Goal: Information Seeking & Learning: Compare options

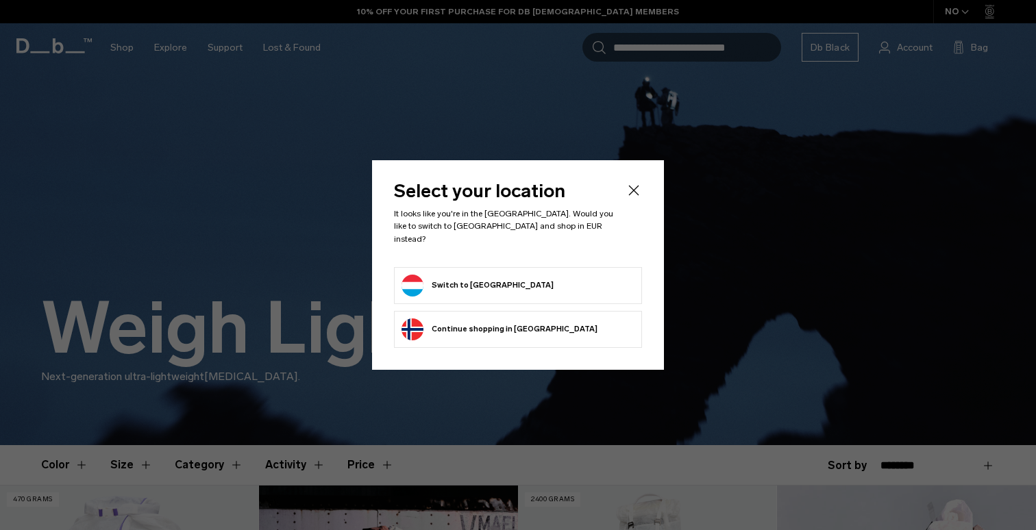
click at [498, 279] on button "Switch to Luxembourg" at bounding box center [477, 286] width 152 height 22
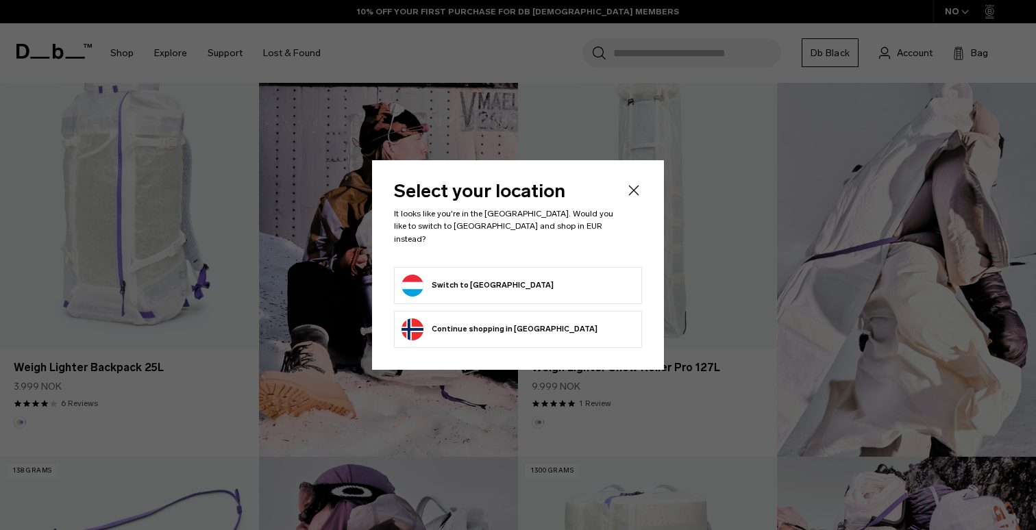
scroll to position [428, 0]
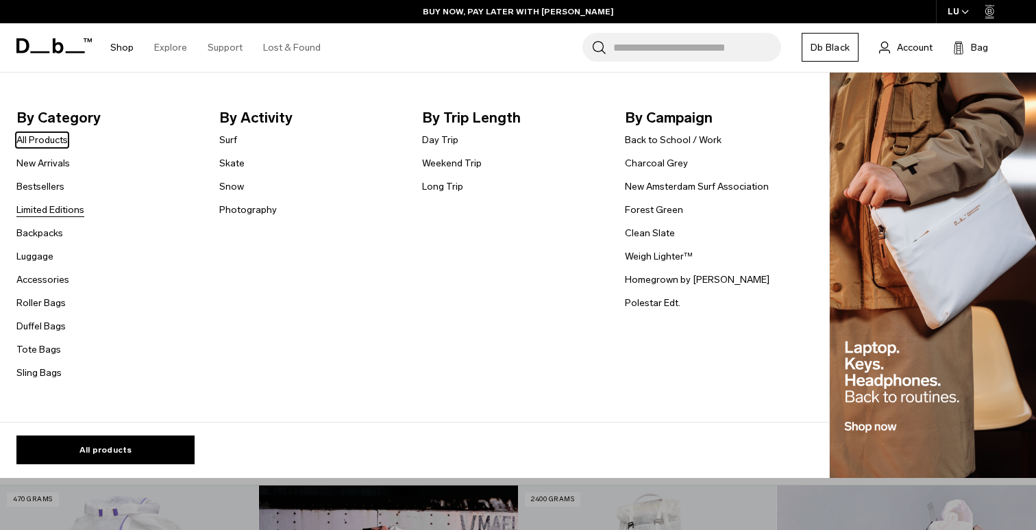
click at [62, 216] on link "Limited Editions" at bounding box center [50, 210] width 68 height 14
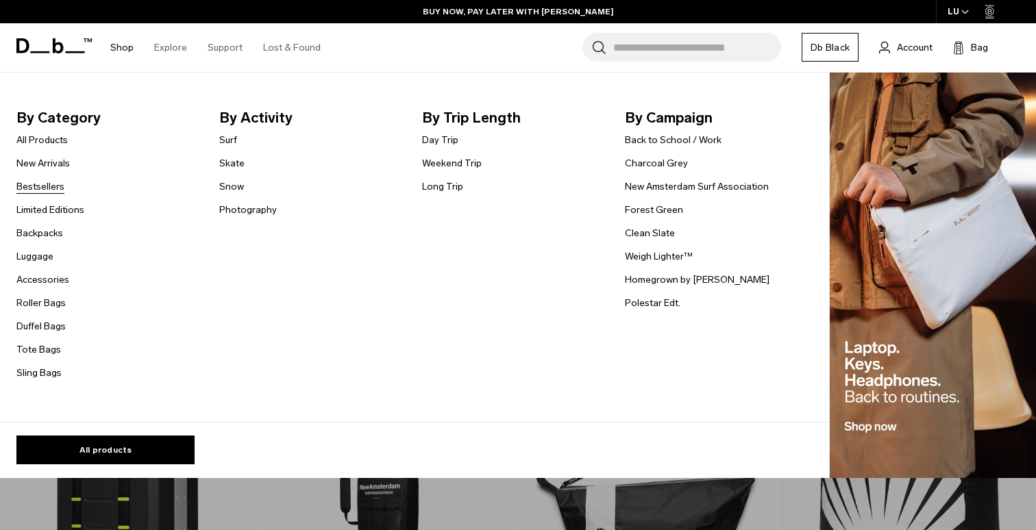
click at [49, 184] on link "Bestsellers" at bounding box center [40, 186] width 48 height 14
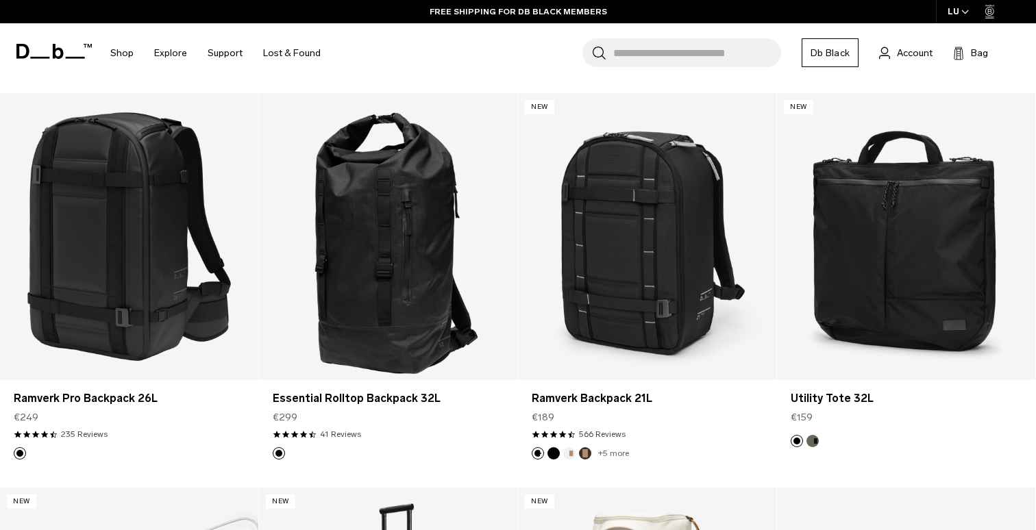
scroll to position [2359, 0]
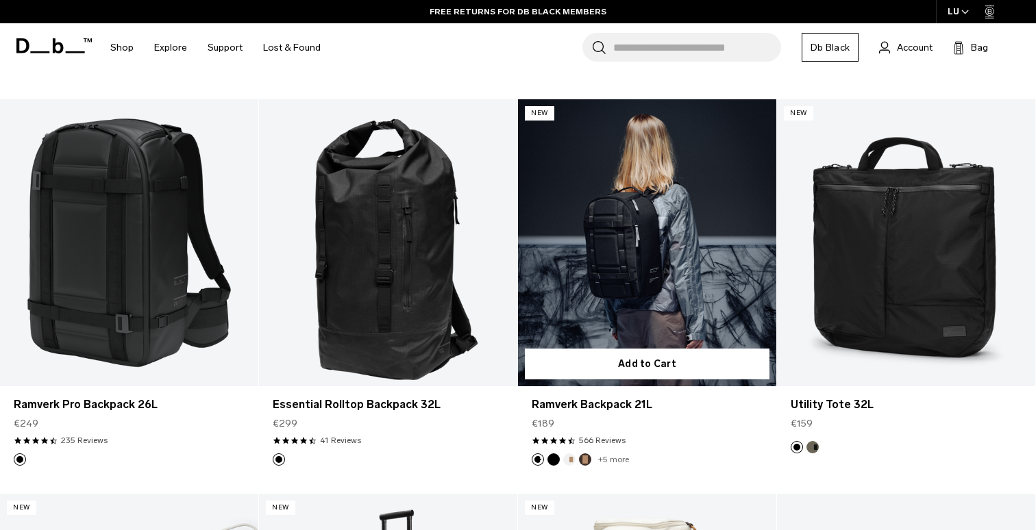
click at [706, 254] on link "Ramverk Backpack 21L" at bounding box center [647, 242] width 258 height 287
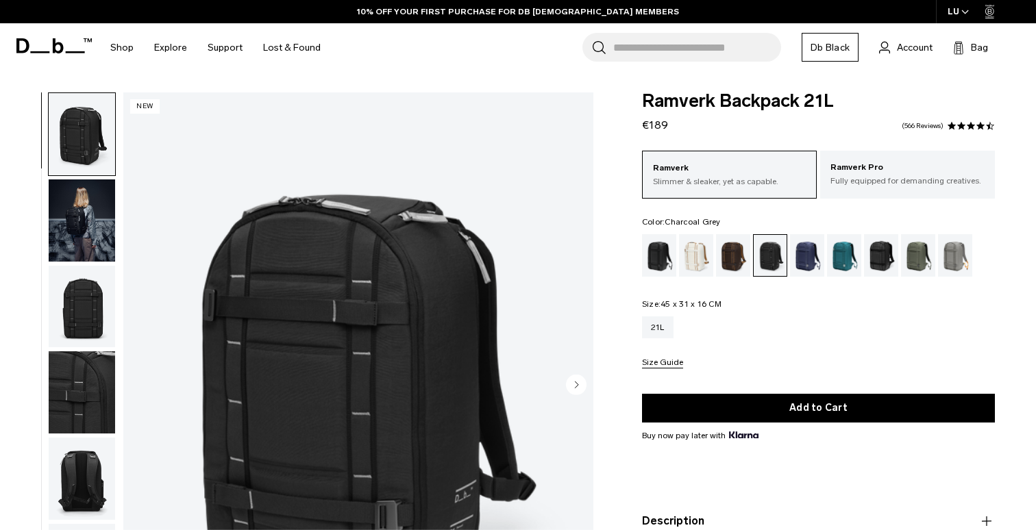
click at [73, 214] on img "button" at bounding box center [82, 220] width 66 height 82
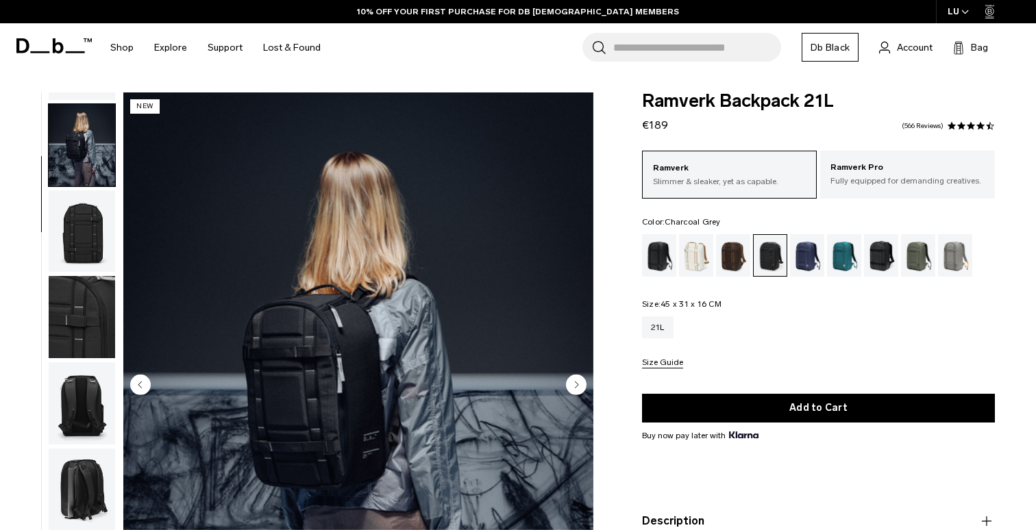
scroll to position [86, 0]
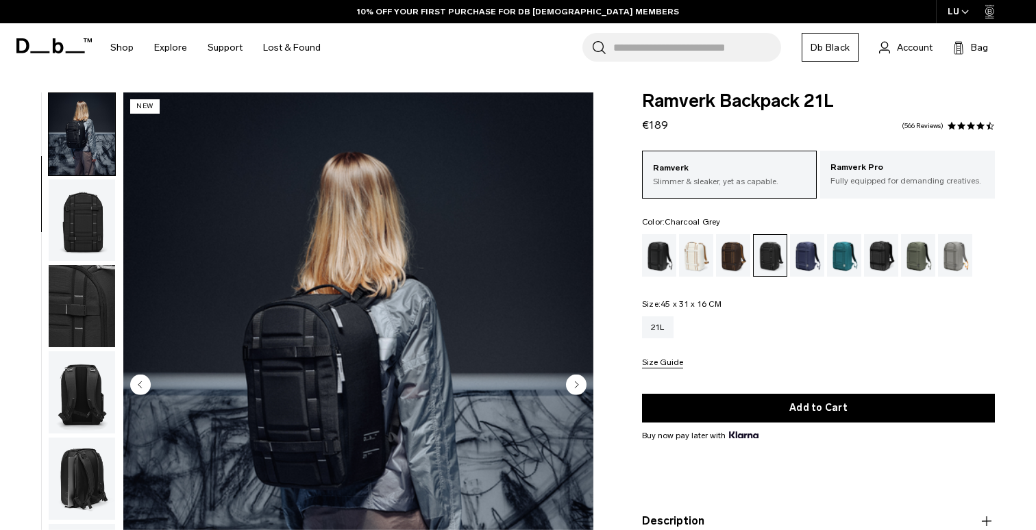
click at [78, 264] on ul at bounding box center [82, 385] width 68 height 587
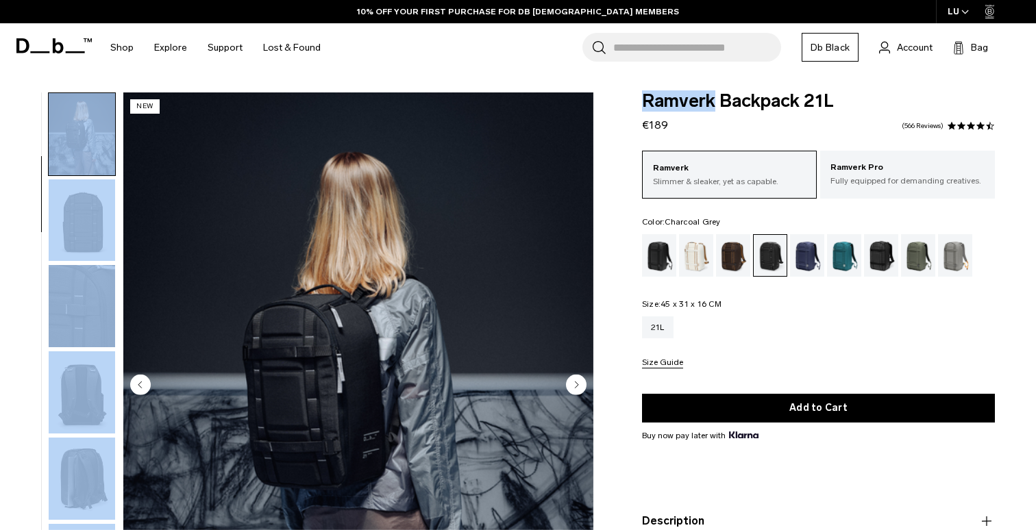
click at [82, 223] on img "button" at bounding box center [82, 220] width 66 height 82
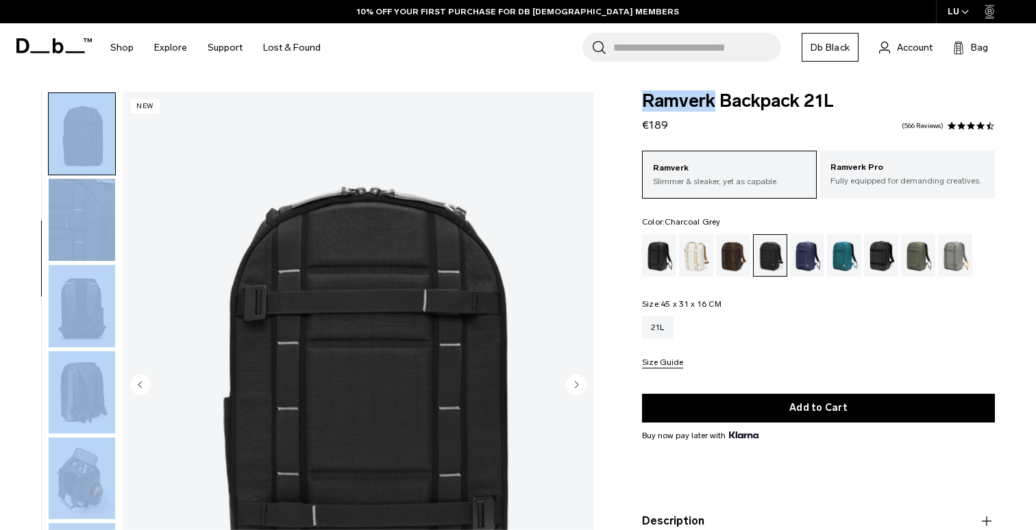
click at [82, 223] on img "button" at bounding box center [82, 220] width 66 height 82
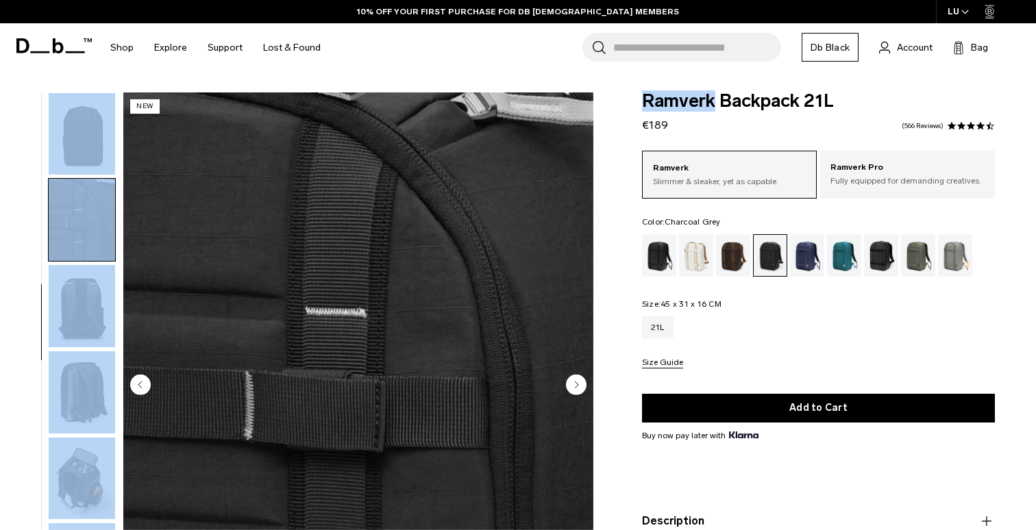
scroll to position [186, 0]
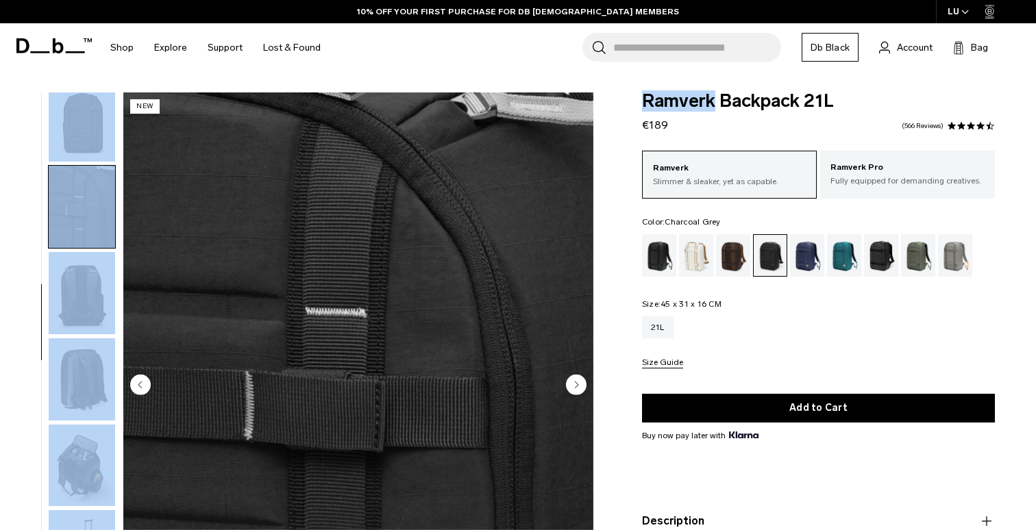
click at [82, 275] on img "button" at bounding box center [82, 293] width 66 height 82
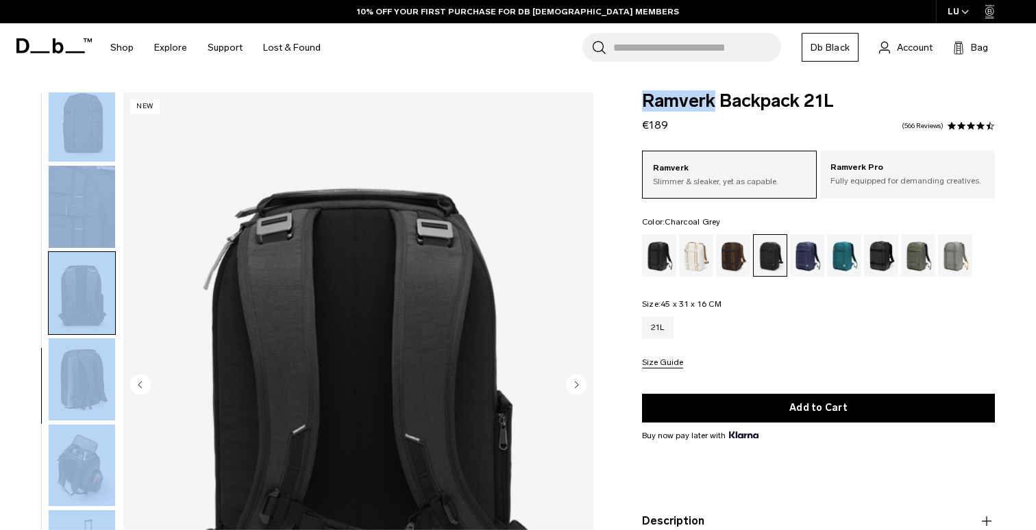
click at [79, 371] on img "button" at bounding box center [82, 379] width 66 height 82
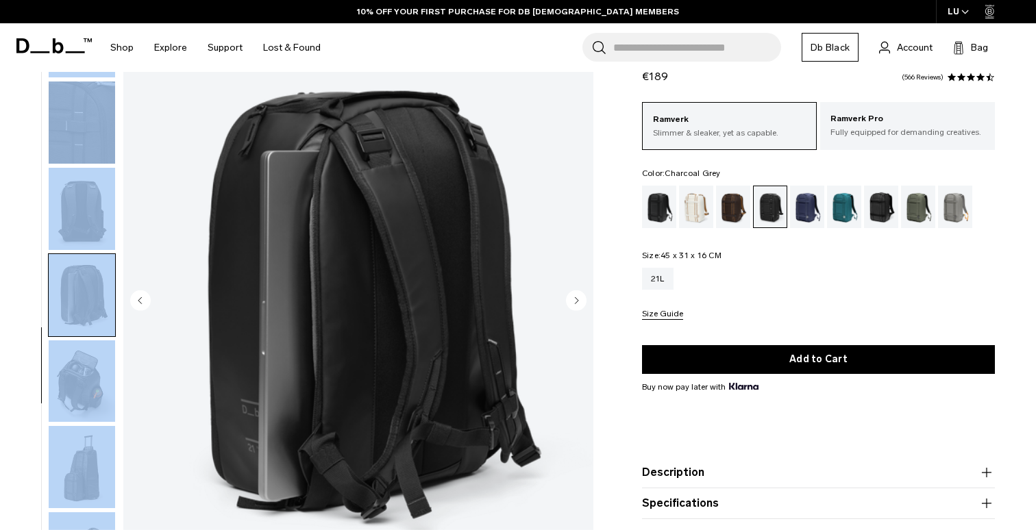
scroll to position [87, 0]
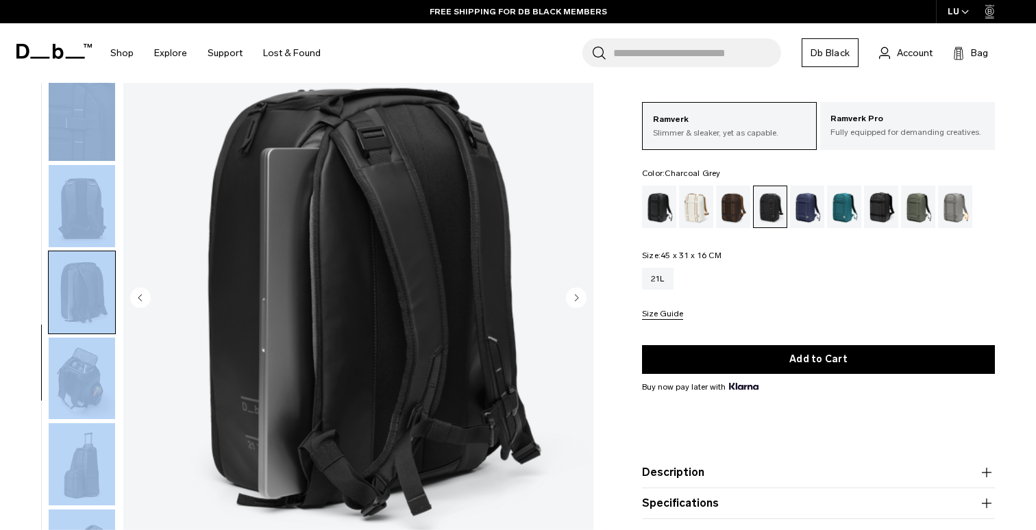
click at [80, 364] on img "button" at bounding box center [82, 379] width 66 height 82
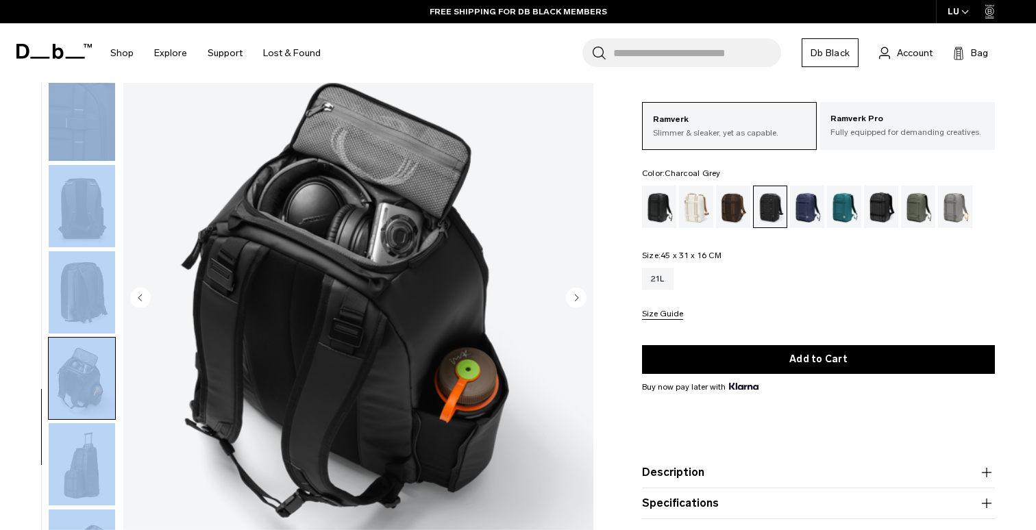
click at [101, 461] on img "button" at bounding box center [82, 464] width 66 height 82
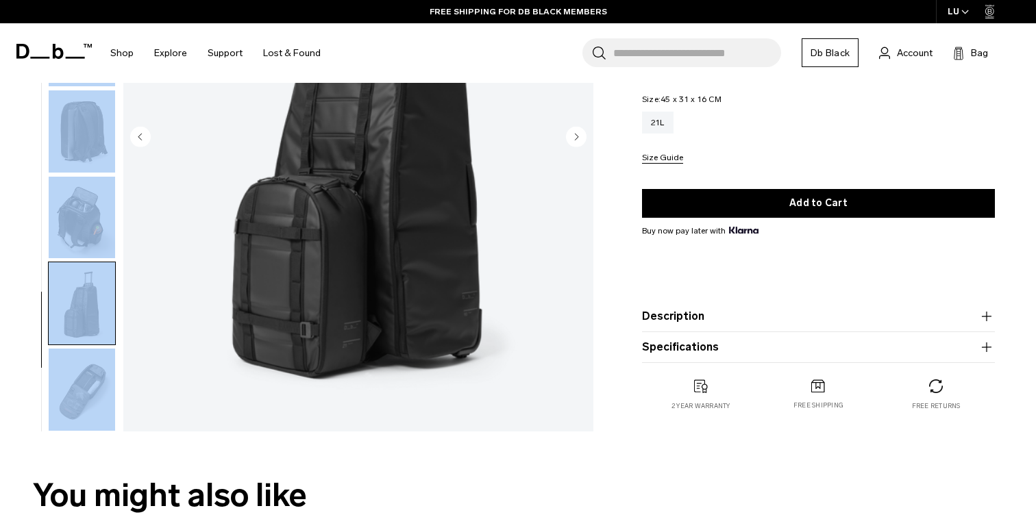
scroll to position [259, 0]
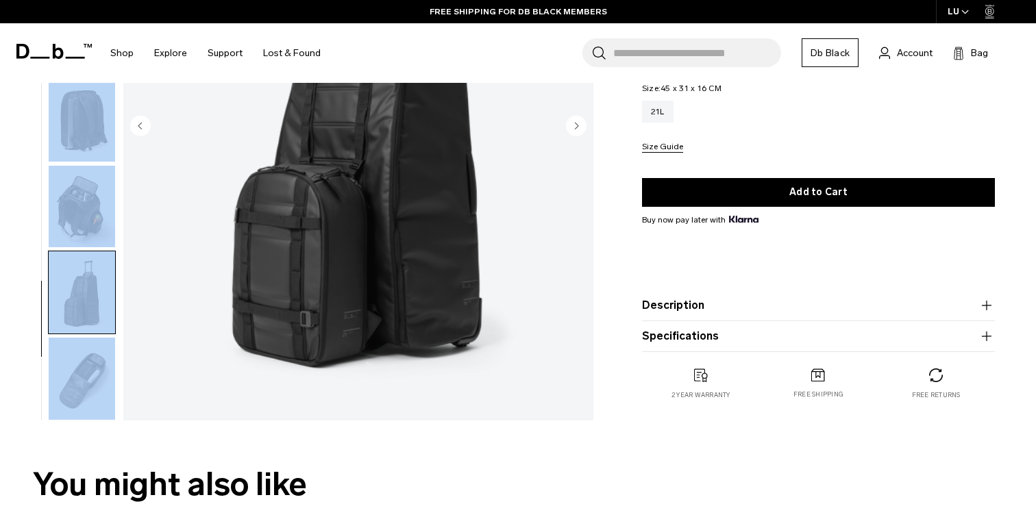
click at [90, 394] on img "button" at bounding box center [82, 379] width 66 height 82
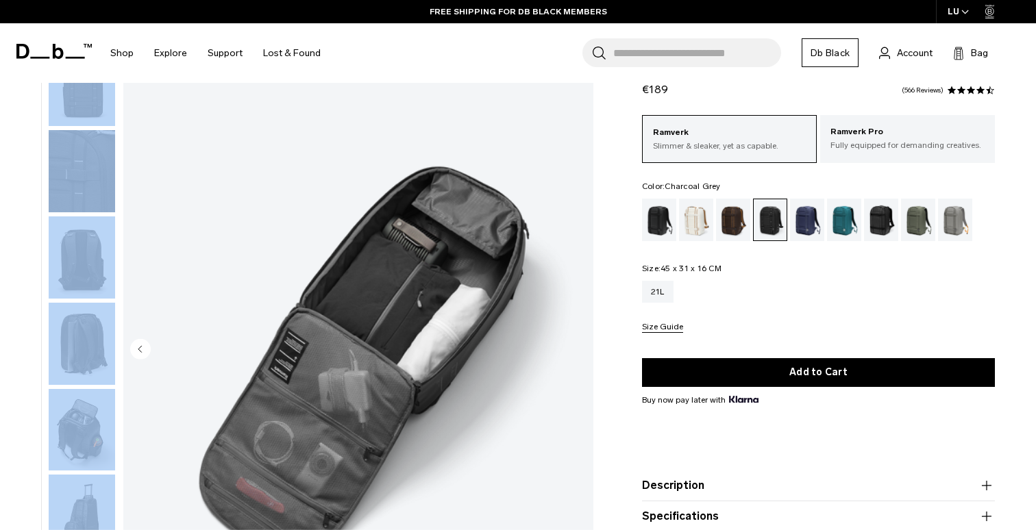
scroll to position [0, 0]
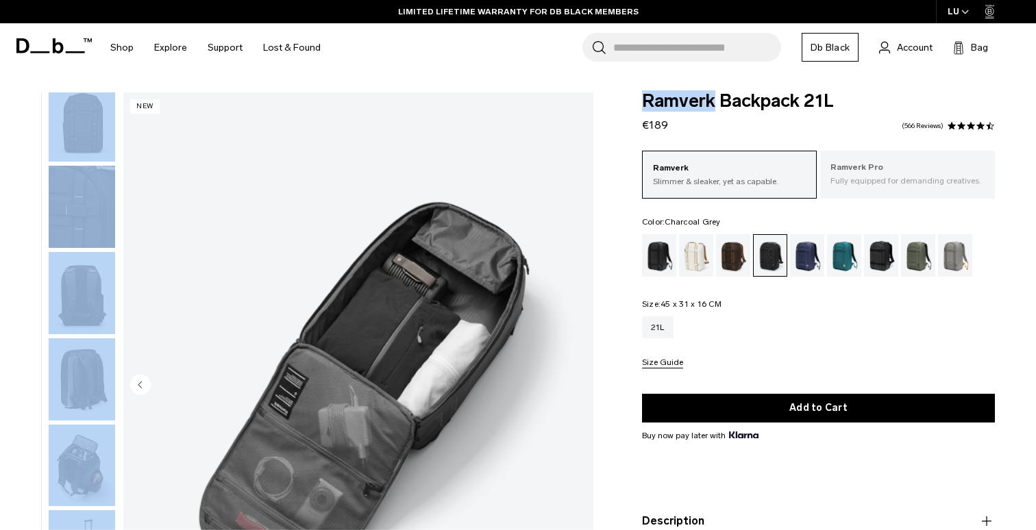
click at [870, 184] on p "Fully equipped for demanding creatives." at bounding box center [907, 181] width 154 height 12
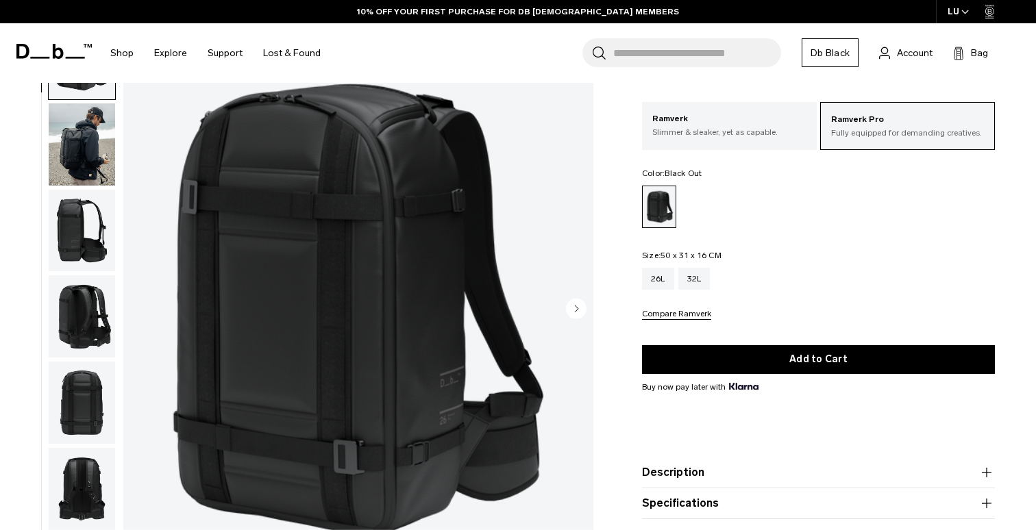
click at [92, 140] on img "button" at bounding box center [82, 144] width 66 height 82
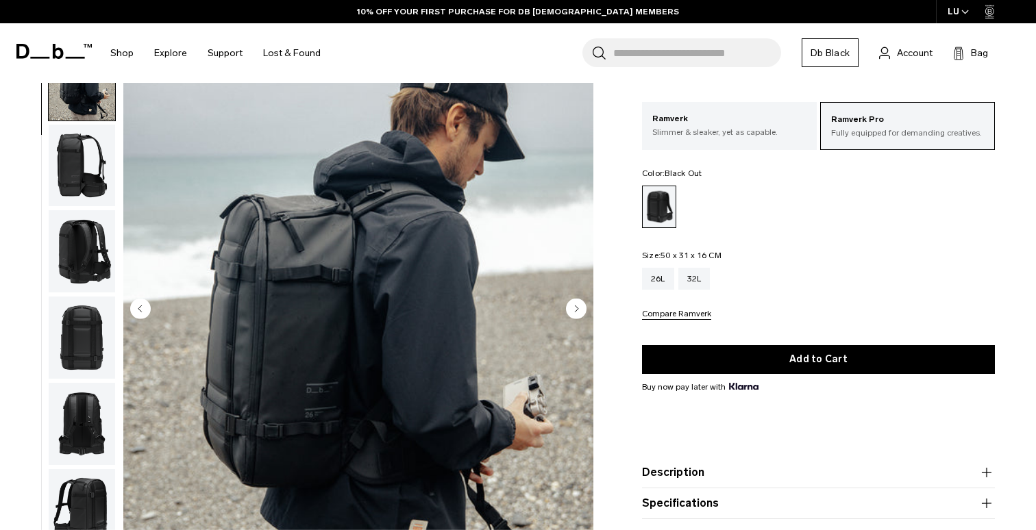
scroll to position [86, 0]
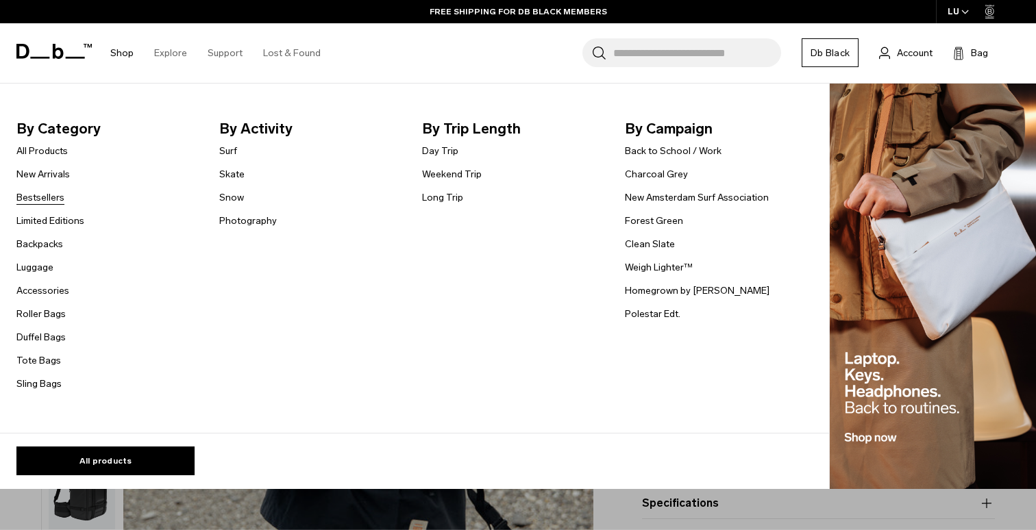
click at [51, 193] on link "Bestsellers" at bounding box center [40, 197] width 48 height 14
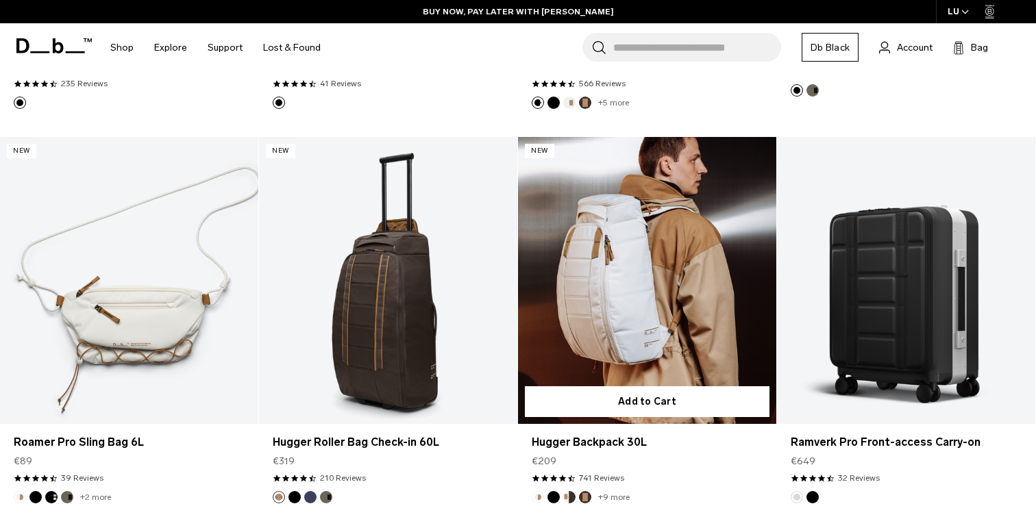
scroll to position [2713, 0]
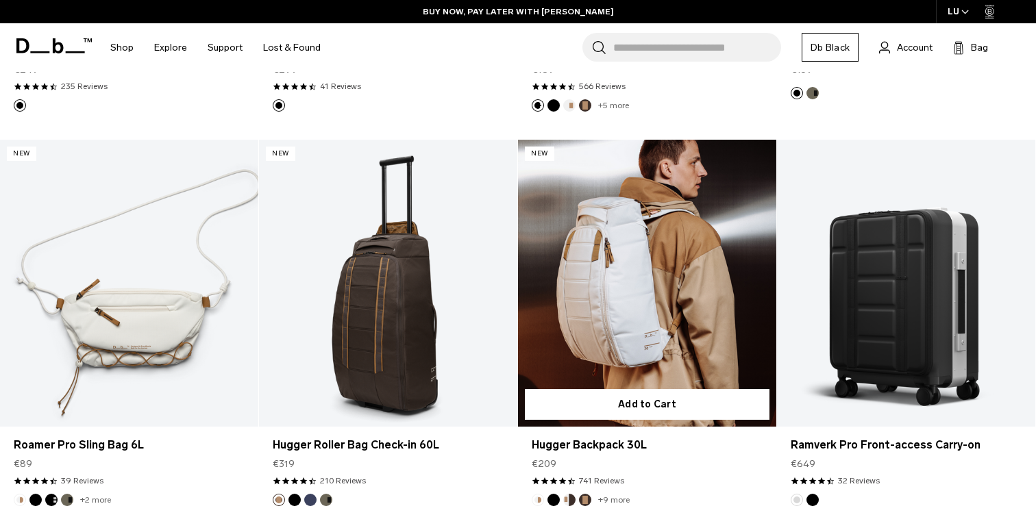
click at [647, 275] on link "Hugger Backpack 30L" at bounding box center [647, 283] width 258 height 287
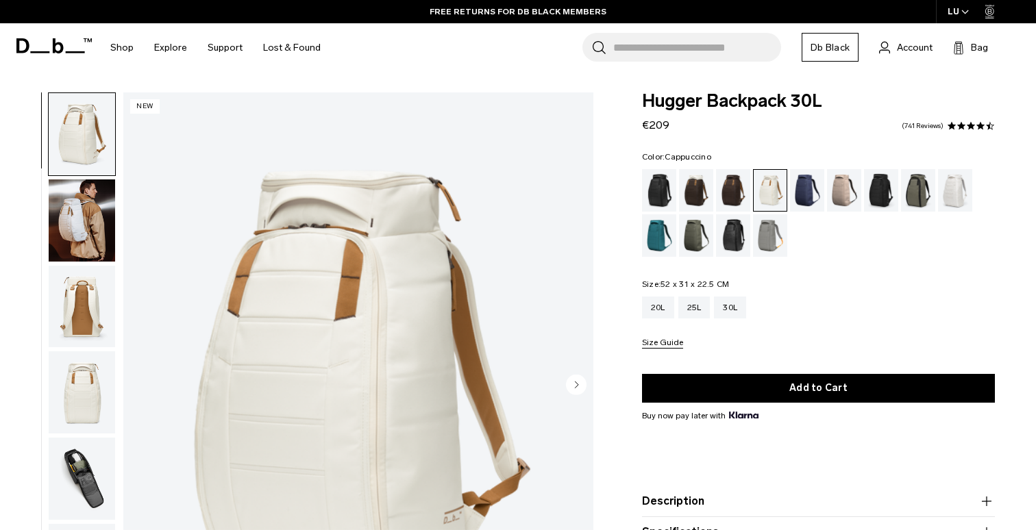
click at [703, 184] on div "Cappuccino" at bounding box center [696, 190] width 35 height 42
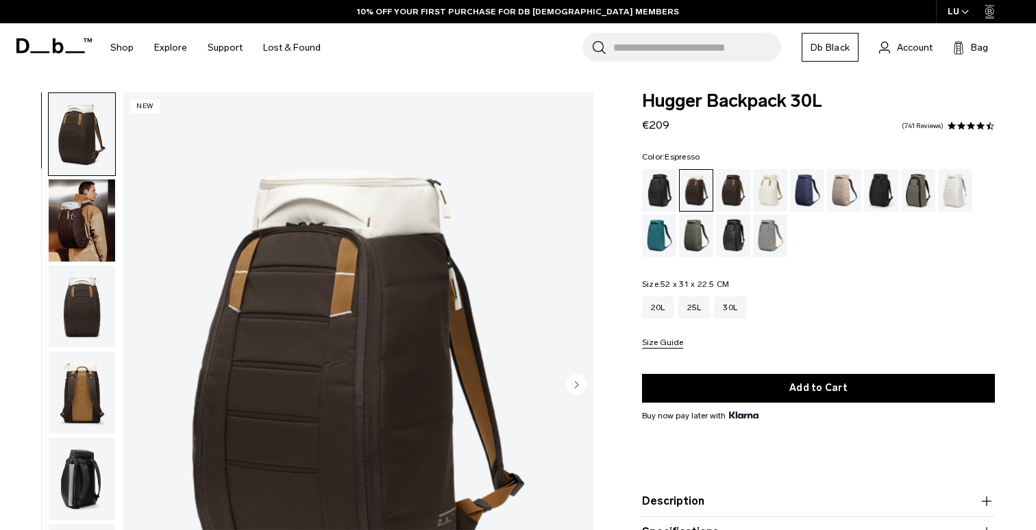
click at [734, 184] on div "Espresso" at bounding box center [733, 190] width 35 height 42
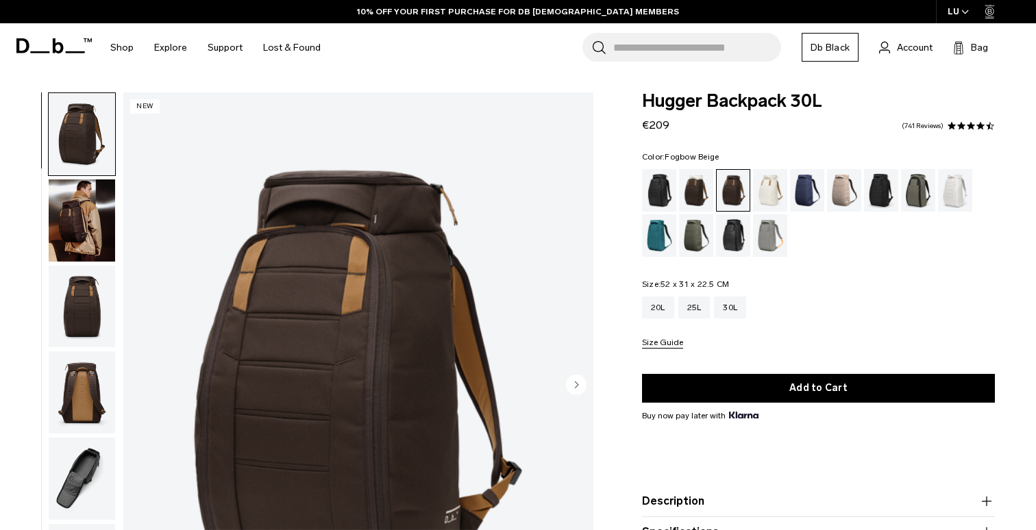
click at [836, 191] on div "Fogbow Beige" at bounding box center [844, 190] width 35 height 42
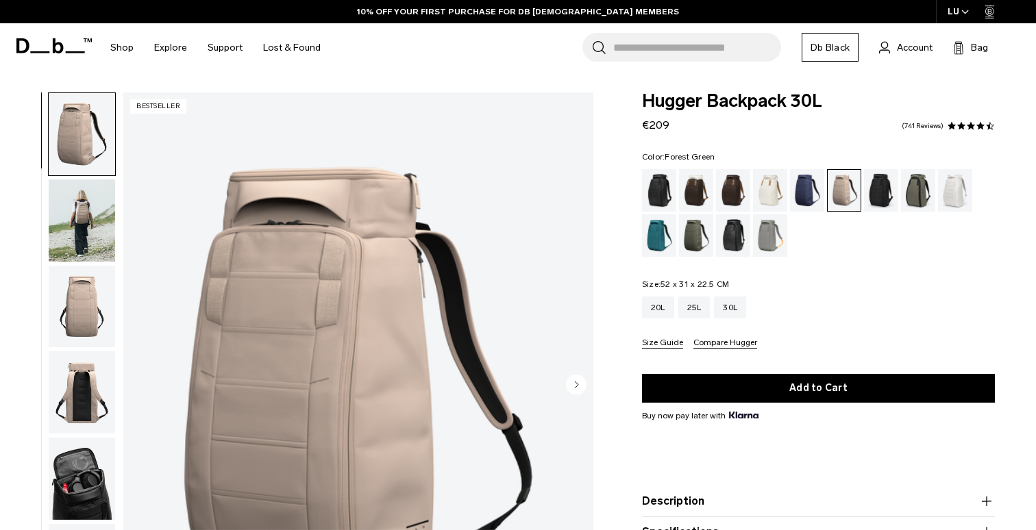
click at [921, 190] on div "Forest Green" at bounding box center [918, 190] width 35 height 42
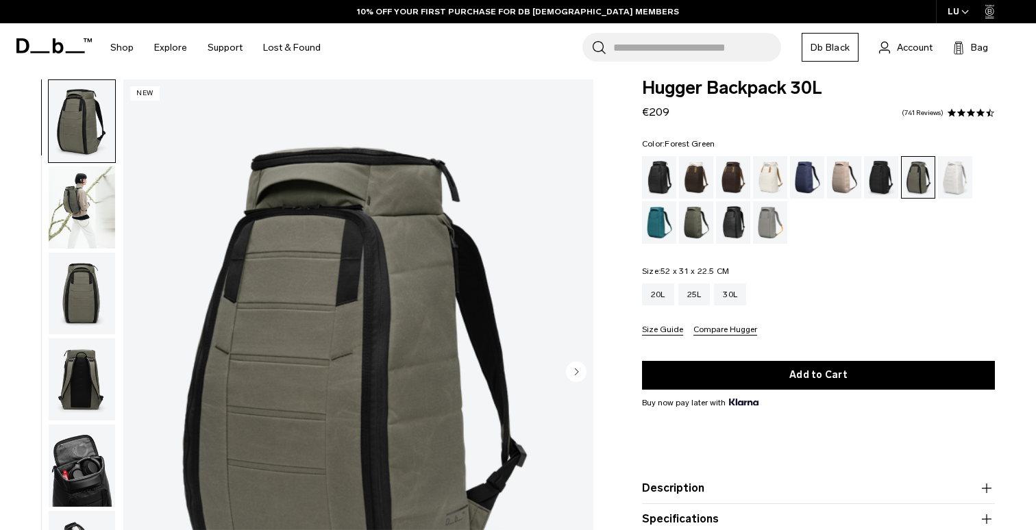
scroll to position [22, 0]
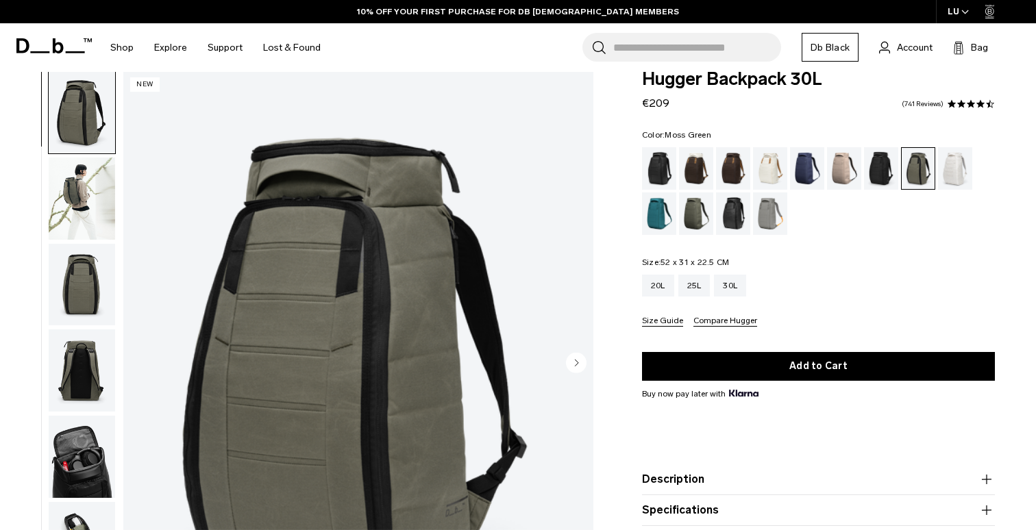
click at [695, 216] on div "Moss Green" at bounding box center [696, 213] width 35 height 42
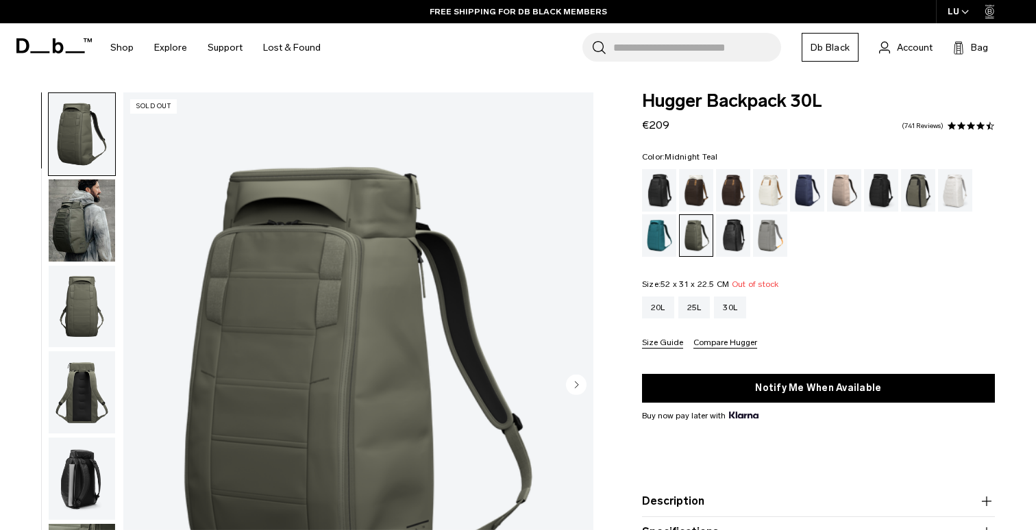
click at [649, 236] on div "Midnight Teal" at bounding box center [659, 235] width 35 height 42
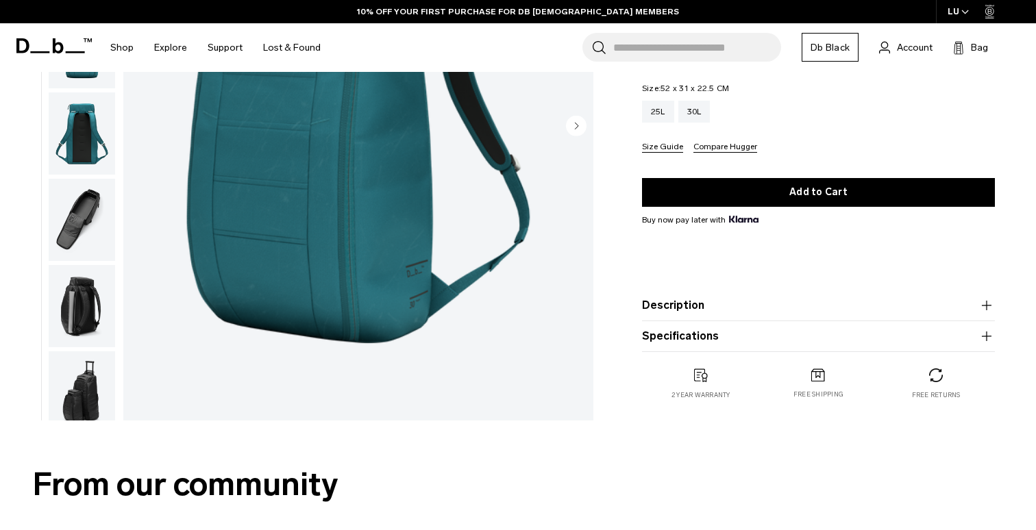
scroll to position [392, 0]
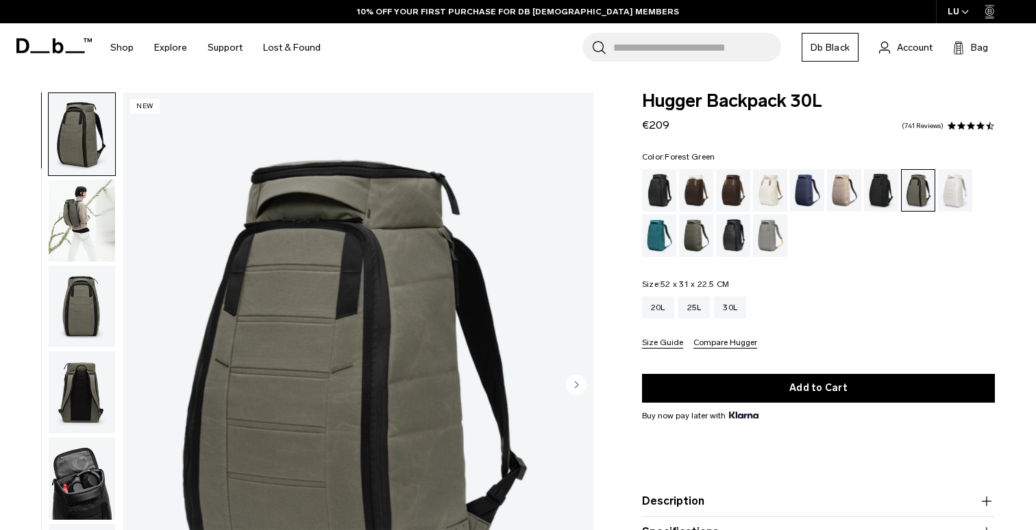
scroll to position [22, 0]
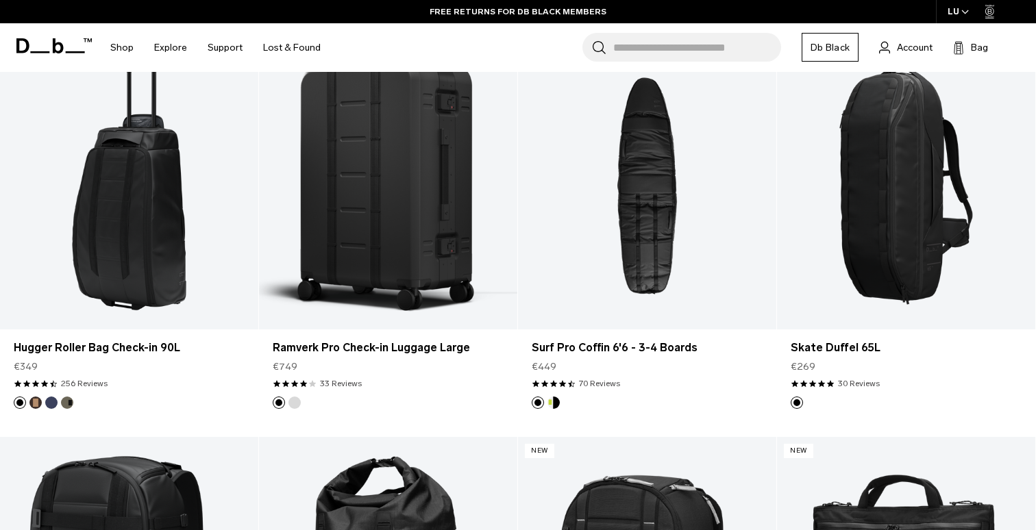
scroll to position [1962, 0]
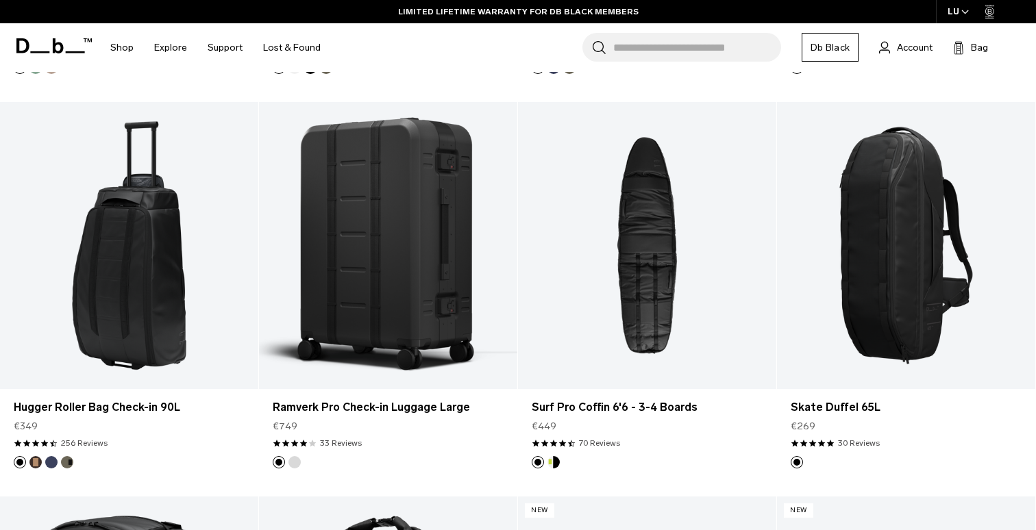
click at [59, 54] on span at bounding box center [53, 46] width 75 height 52
click at [48, 45] on icon at bounding box center [53, 45] width 75 height 15
